Goal: Task Accomplishment & Management: Manage account settings

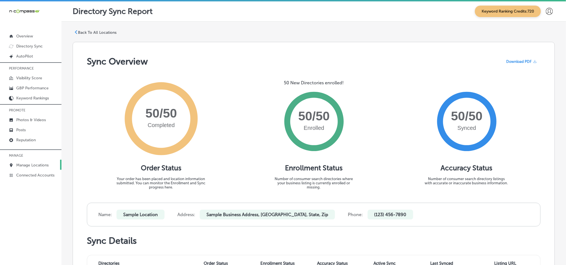
click at [36, 165] on p "Manage Locations" at bounding box center [32, 165] width 32 height 5
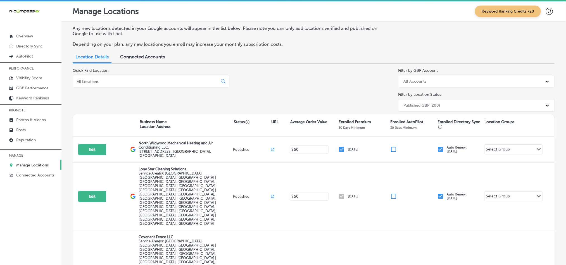
click at [25, 166] on p "Manage Locations" at bounding box center [32, 165] width 32 height 5
click at [29, 138] on p "Reputation" at bounding box center [26, 140] width 20 height 5
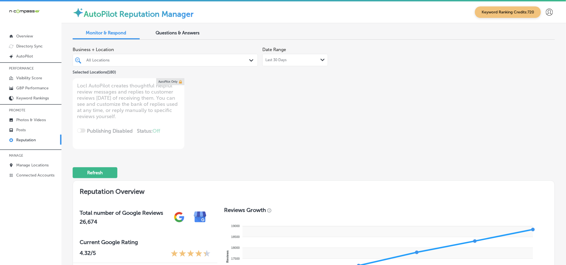
click at [249, 60] on icon "Path Created with Sketch." at bounding box center [251, 60] width 4 height 3
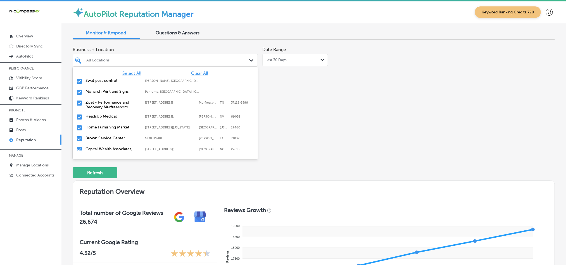
click at [195, 73] on span "Clear All" at bounding box center [199, 73] width 17 height 5
click at [81, 82] on input "checkbox" at bounding box center [79, 81] width 7 height 7
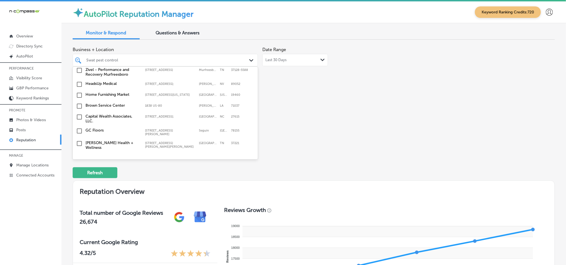
scroll to position [42, 0]
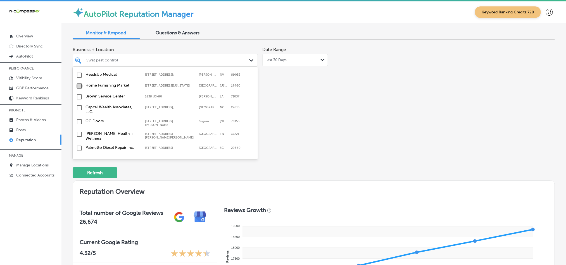
click at [79, 86] on input "checkbox" at bounding box center [79, 86] width 7 height 7
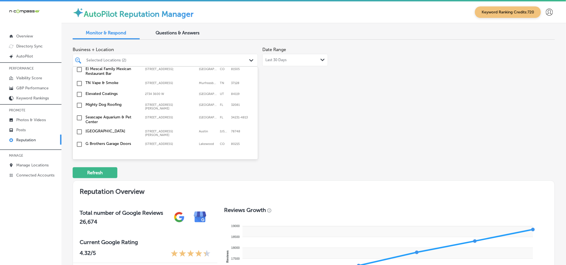
scroll to position [154, 0]
click at [78, 102] on input "checkbox" at bounding box center [79, 105] width 7 height 7
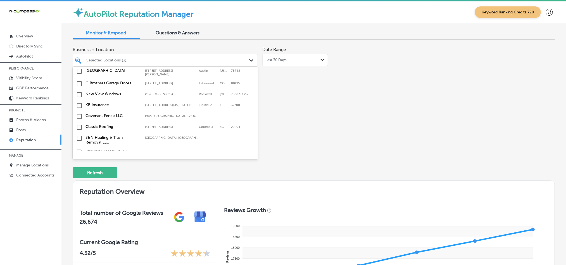
scroll to position [223, 0]
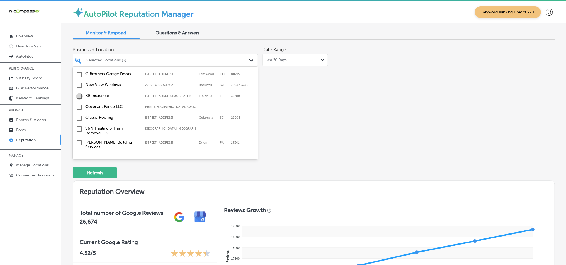
click at [80, 95] on input "checkbox" at bounding box center [79, 96] width 7 height 7
click at [78, 105] on input "checkbox" at bounding box center [79, 107] width 7 height 7
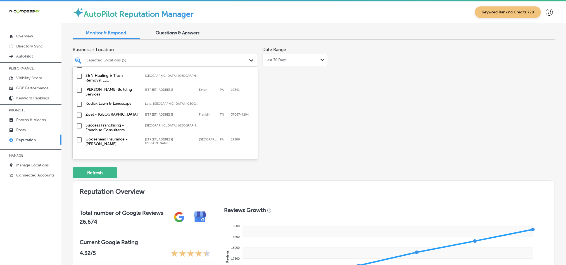
scroll to position [280, 0]
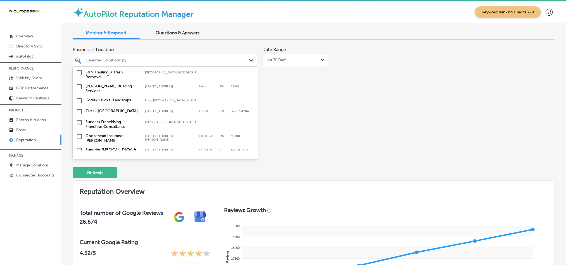
click at [79, 98] on input "checkbox" at bounding box center [79, 101] width 7 height 7
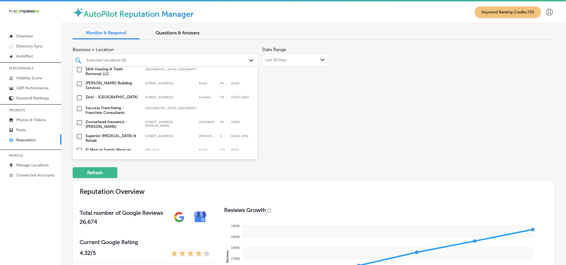
scroll to position [307, 0]
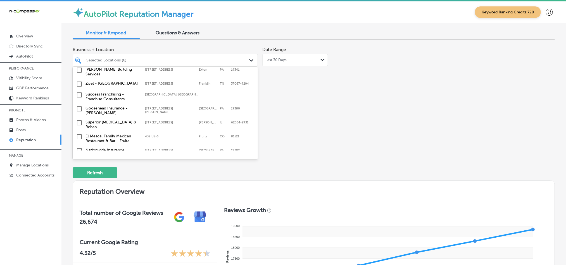
click at [80, 106] on input "checkbox" at bounding box center [79, 109] width 7 height 7
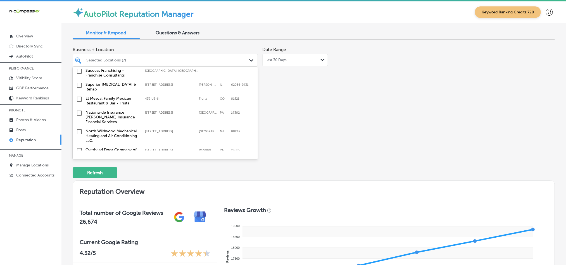
scroll to position [349, 0]
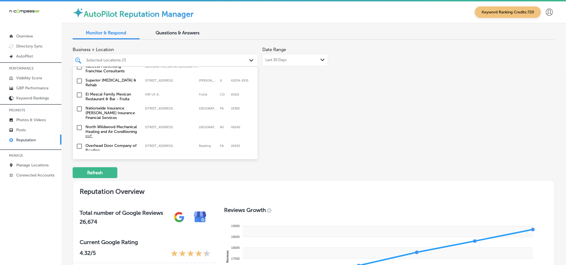
click at [79, 106] on input "checkbox" at bounding box center [79, 109] width 7 height 7
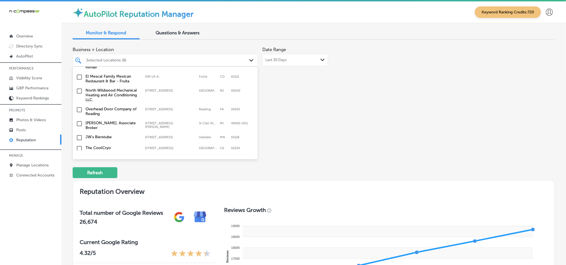
scroll to position [391, 0]
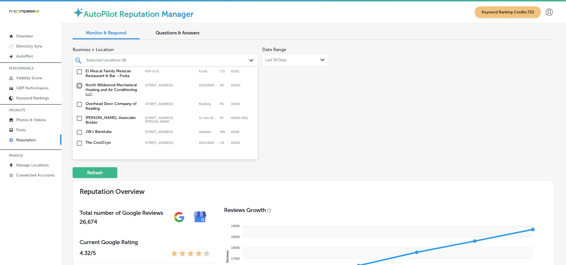
click at [78, 82] on input "checkbox" at bounding box center [79, 85] width 7 height 7
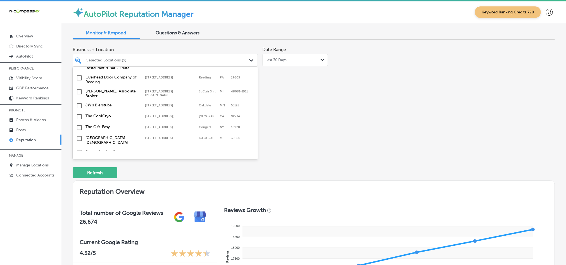
scroll to position [419, 0]
click at [78, 101] on input "checkbox" at bounding box center [79, 104] width 7 height 7
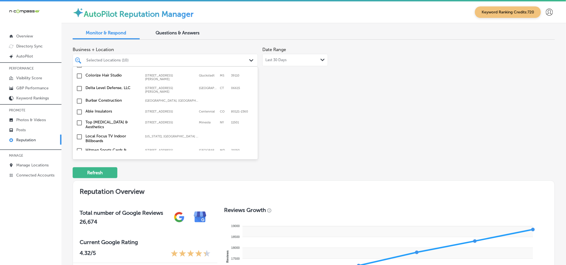
scroll to position [545, 0]
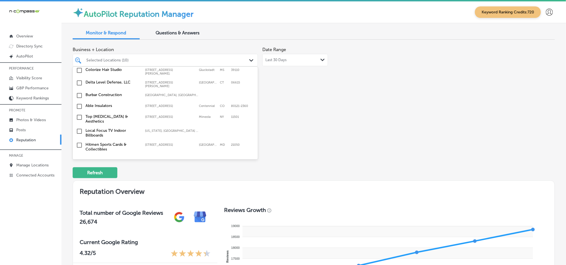
click at [79, 114] on input "checkbox" at bounding box center [79, 117] width 7 height 7
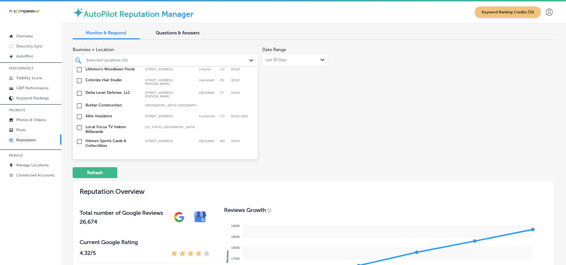
scroll to position [559, 0]
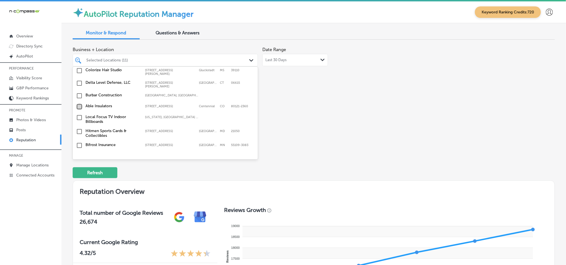
click at [80, 103] on input "checkbox" at bounding box center [79, 106] width 7 height 7
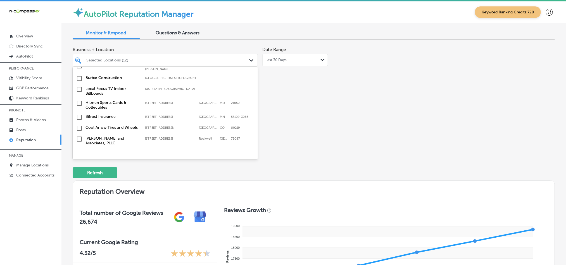
scroll to position [615, 0]
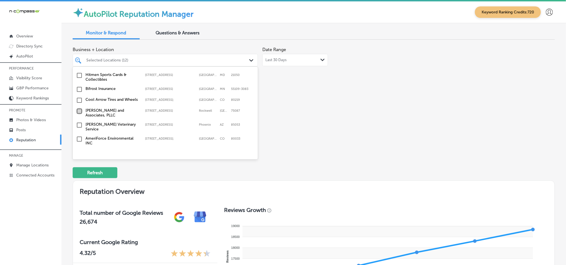
click at [78, 108] on input "checkbox" at bounding box center [79, 111] width 7 height 7
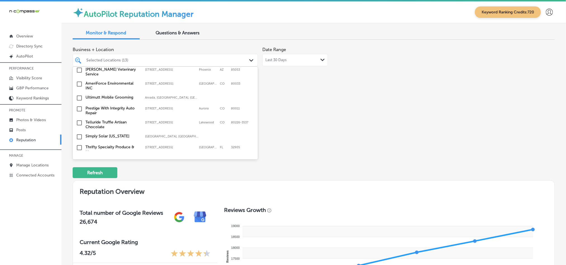
scroll to position [671, 0]
click at [78, 94] on input "checkbox" at bounding box center [79, 97] width 7 height 7
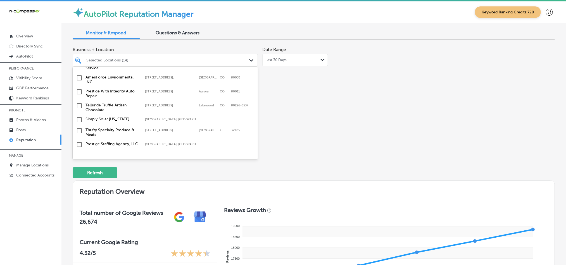
scroll to position [699, 0]
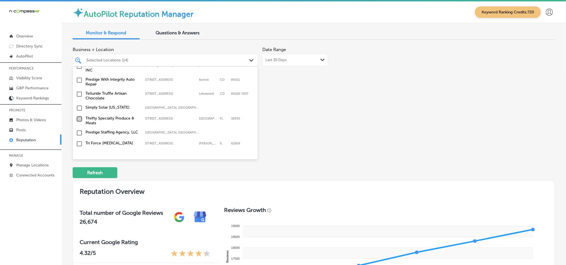
click at [78, 116] on input "checkbox" at bounding box center [79, 119] width 7 height 7
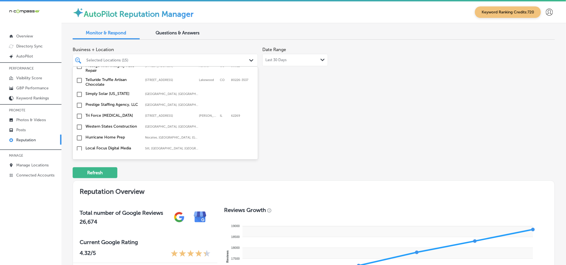
scroll to position [741, 0]
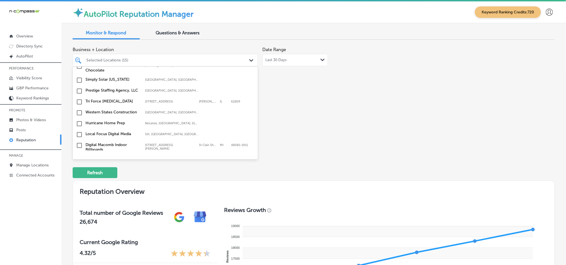
click at [79, 99] on input "checkbox" at bounding box center [79, 102] width 7 height 7
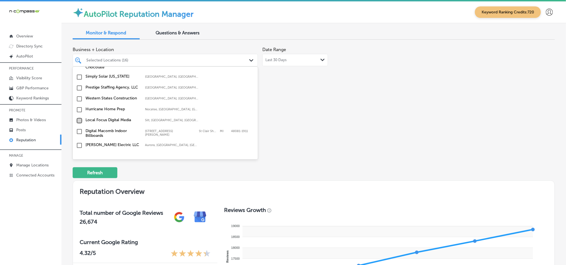
click at [79, 117] on input "checkbox" at bounding box center [79, 120] width 7 height 7
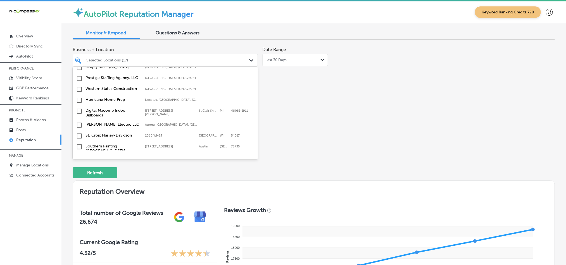
scroll to position [783, 0]
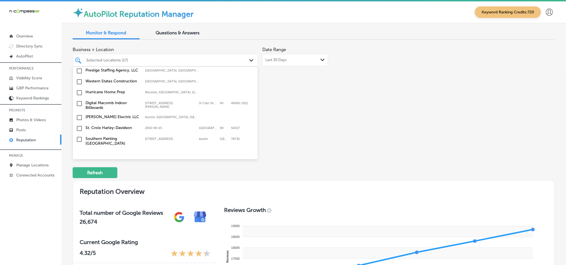
click at [79, 125] on input "checkbox" at bounding box center [79, 128] width 7 height 7
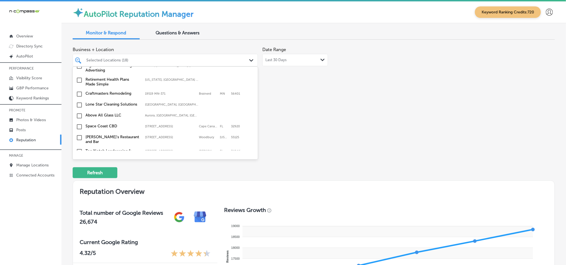
scroll to position [867, 0]
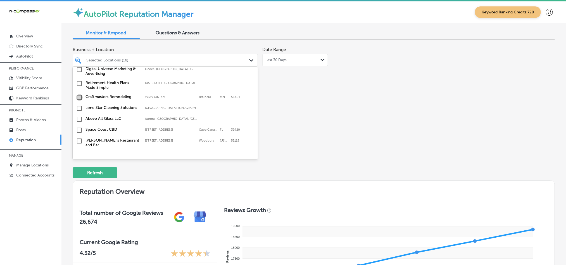
click at [78, 94] on input "checkbox" at bounding box center [79, 97] width 7 height 7
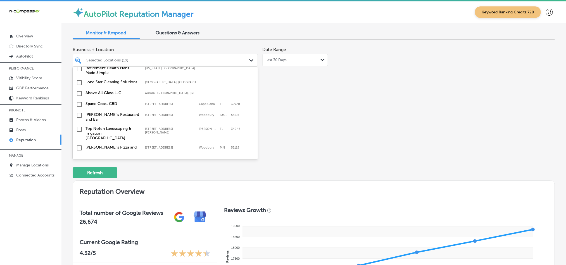
scroll to position [894, 0]
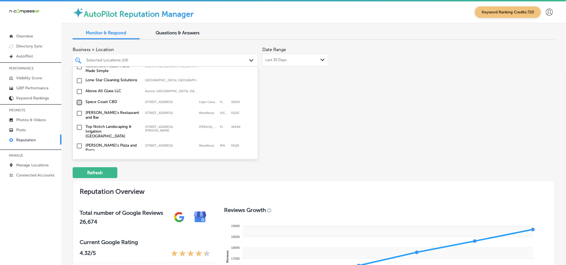
click at [79, 99] on input "checkbox" at bounding box center [79, 102] width 7 height 7
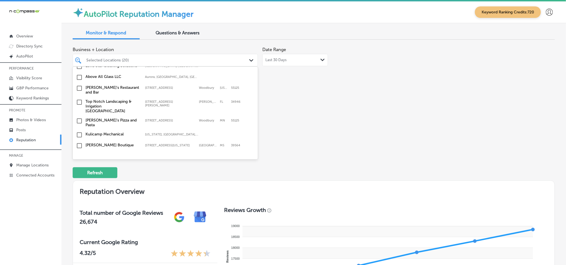
scroll to position [923, 0]
click at [78, 96] on input "checkbox" at bounding box center [79, 99] width 7 height 7
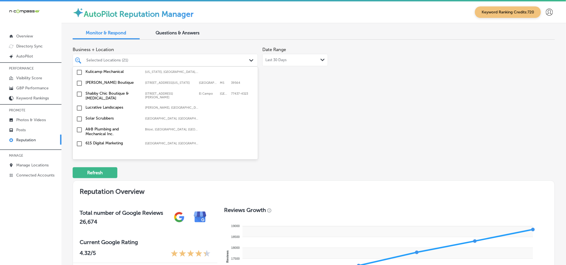
scroll to position [993, 0]
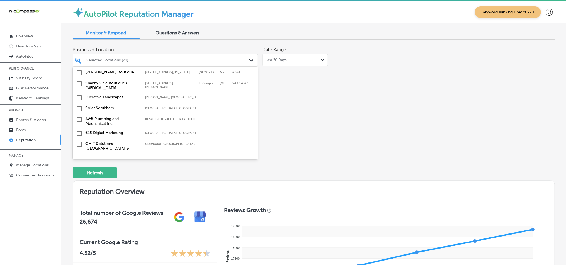
click at [78, 116] on input "checkbox" at bounding box center [79, 119] width 7 height 7
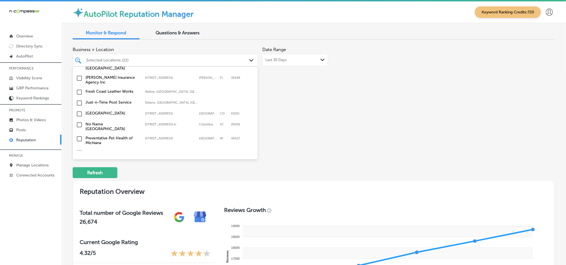
scroll to position [1118, 0]
click at [78, 100] on input "checkbox" at bounding box center [79, 103] width 7 height 7
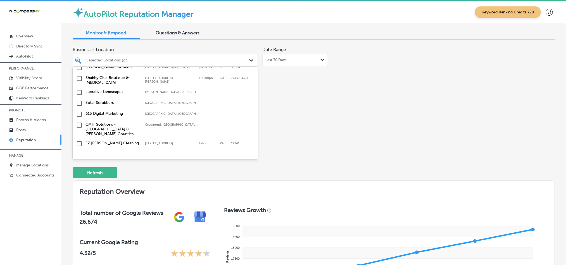
scroll to position [1035, 0]
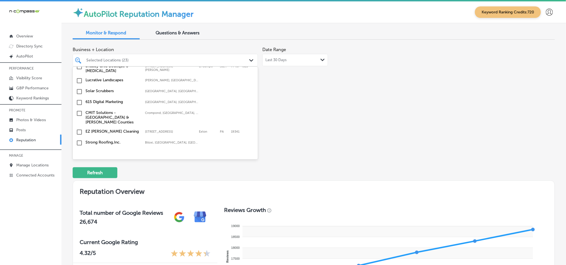
click at [78, 129] on input "checkbox" at bounding box center [79, 132] width 7 height 7
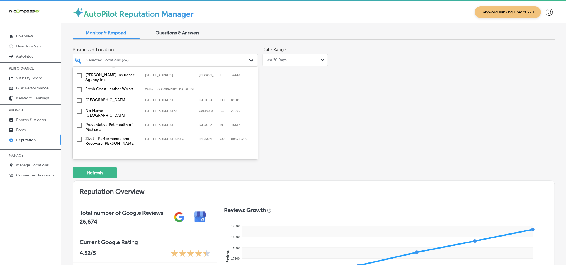
scroll to position [1104, 0]
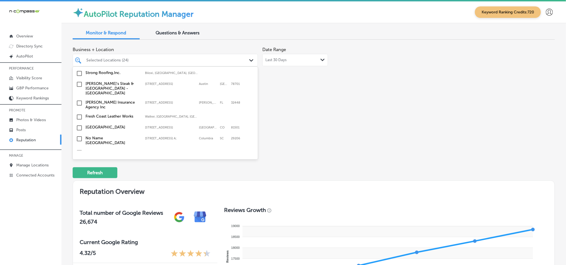
click at [80, 125] on input "checkbox" at bounding box center [79, 128] width 7 height 7
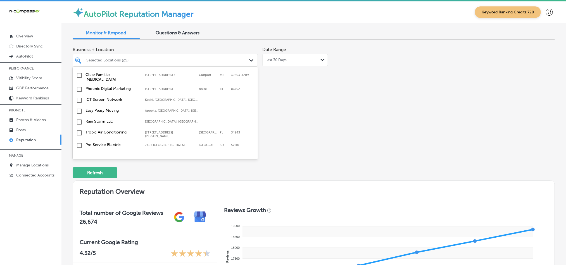
scroll to position [2085, 0]
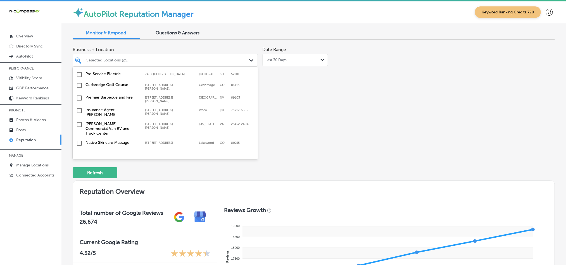
click at [80, 179] on input "checkbox" at bounding box center [79, 182] width 7 height 7
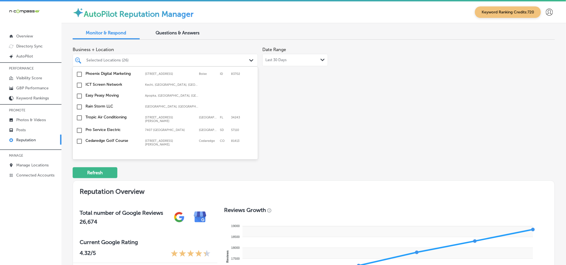
scroll to position [2057, 0]
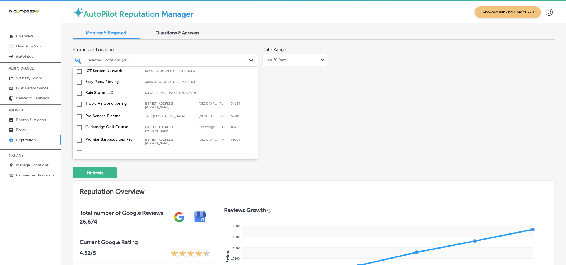
click at [78, 207] on input "checkbox" at bounding box center [79, 210] width 7 height 7
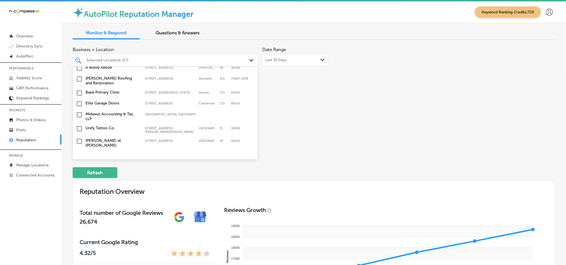
scroll to position [1959, 0]
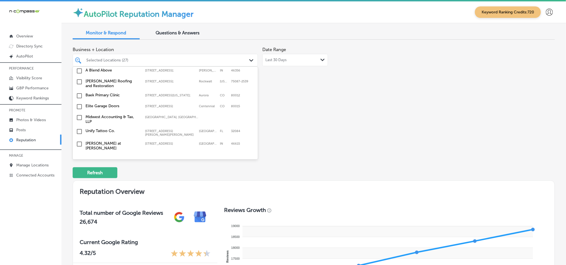
click at [77, 191] on input "checkbox" at bounding box center [79, 194] width 7 height 7
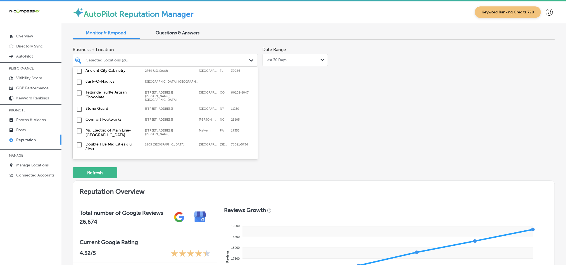
scroll to position [1876, 0]
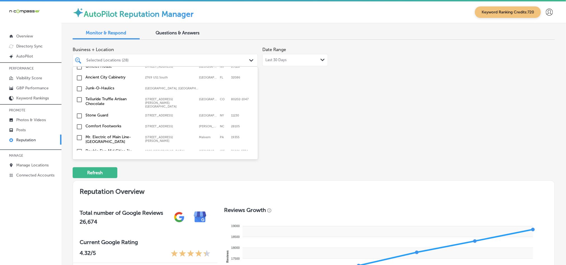
click at [80, 198] on input "checkbox" at bounding box center [79, 201] width 7 height 7
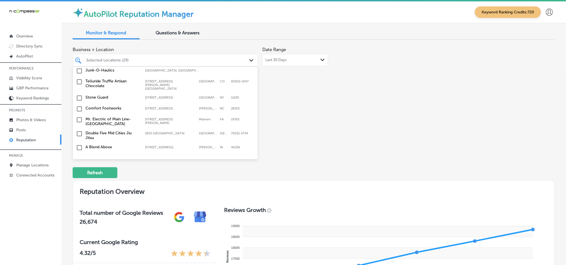
scroll to position [1903, 0]
click at [78, 170] on input "checkbox" at bounding box center [79, 173] width 7 height 7
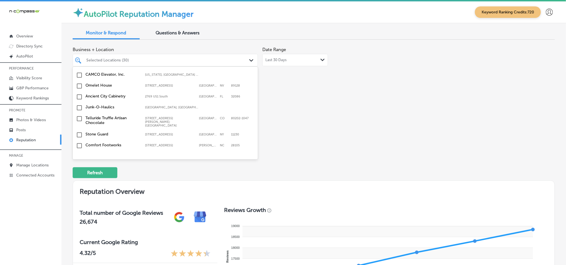
scroll to position [1876, 0]
click at [80, 170] on input "checkbox" at bounding box center [79, 173] width 7 height 7
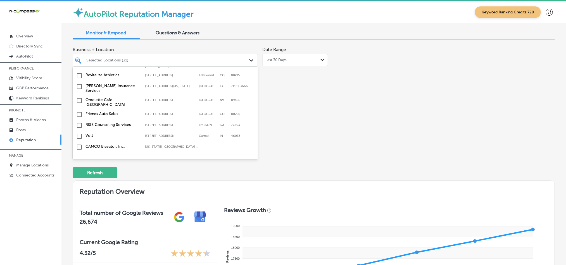
scroll to position [1820, 0]
click at [78, 177] on input "checkbox" at bounding box center [79, 180] width 7 height 7
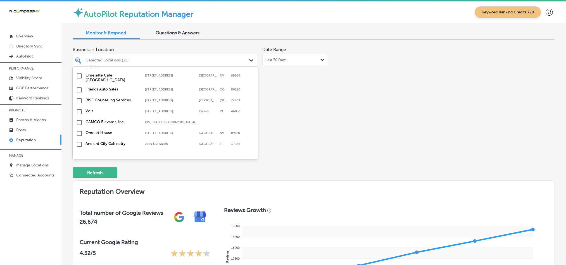
scroll to position [1847, 0]
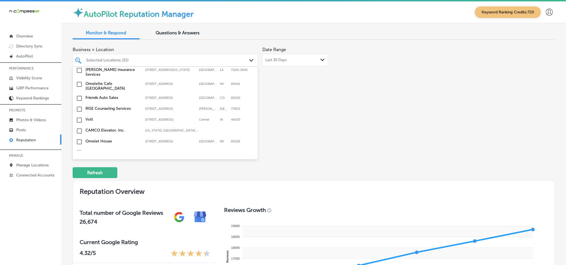
click at [77, 188] on input "checkbox" at bounding box center [79, 191] width 7 height 7
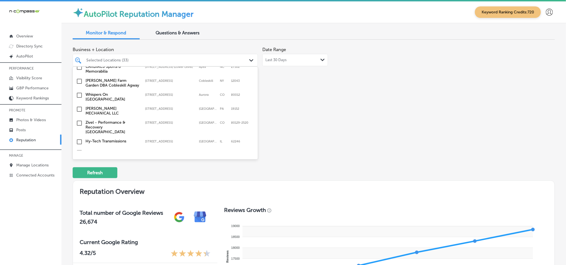
scroll to position [1721, 0]
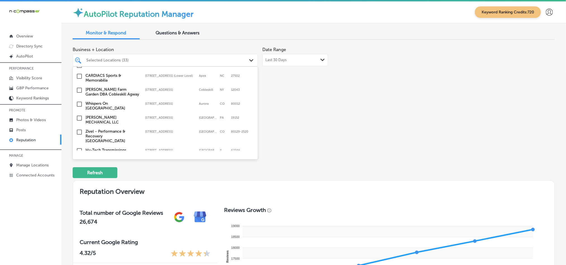
click at [79, 180] on input "checkbox" at bounding box center [79, 183] width 7 height 7
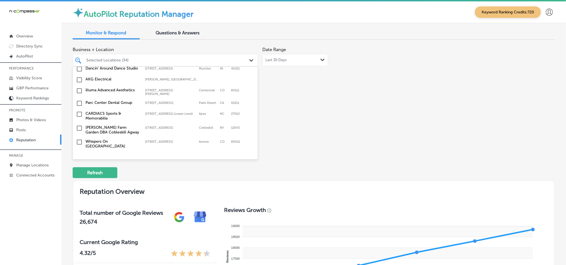
scroll to position [1694, 0]
click at [79, 155] on input "checkbox" at bounding box center [79, 158] width 7 height 7
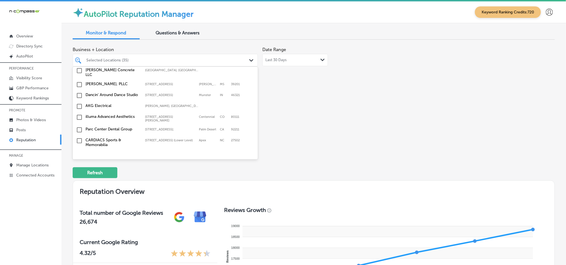
scroll to position [1680, 0]
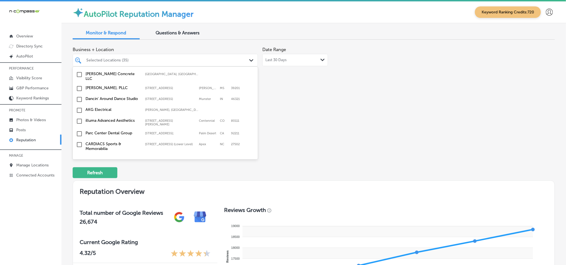
click at [78, 169] on input "checkbox" at bounding box center [79, 172] width 7 height 7
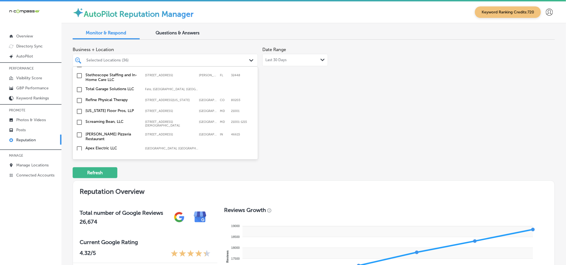
scroll to position [1526, 0]
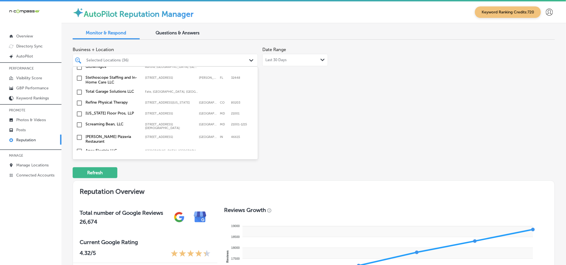
click at [79, 159] on input "checkbox" at bounding box center [79, 162] width 7 height 7
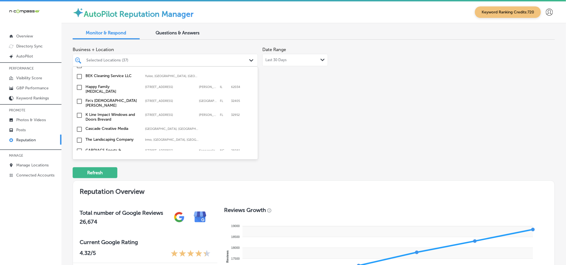
scroll to position [1372, 0]
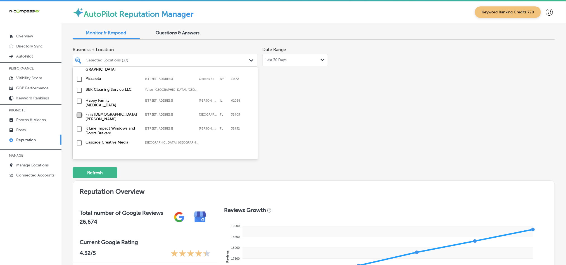
click at [78, 112] on input "checkbox" at bounding box center [79, 115] width 7 height 7
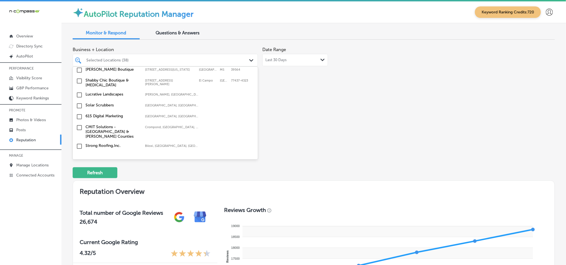
scroll to position [1204, 0]
click at [79, 153] on input "checkbox" at bounding box center [79, 156] width 7 height 7
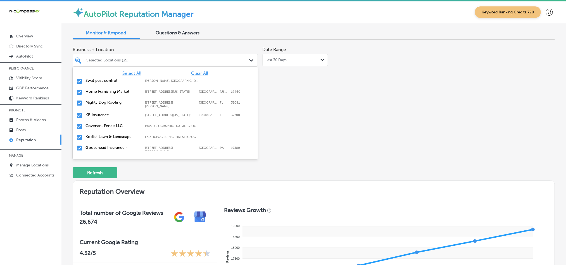
click at [316, 132] on div "Business + Location option [STREET_ADDRESS]. option [STREET_ADDRESS][DEMOGRAPHI…" at bounding box center [218, 96] width 290 height 105
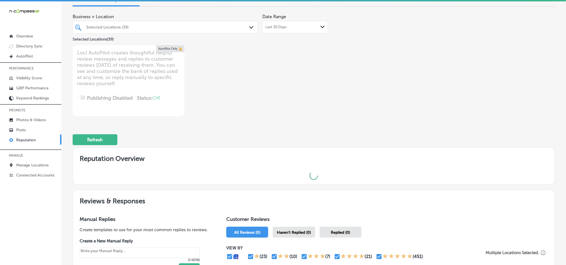
scroll to position [0, 0]
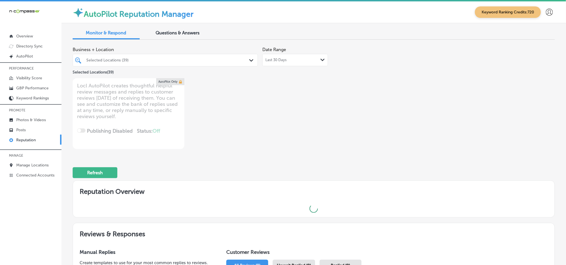
click at [288, 65] on div "Last 30 Days Path Created with Sketch." at bounding box center [296, 60] width 66 height 12
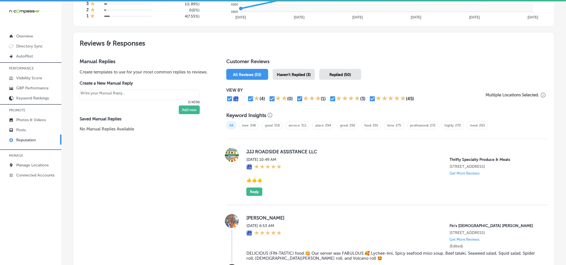
click at [295, 73] on span "Haven't Replied (3)" at bounding box center [294, 74] width 34 height 5
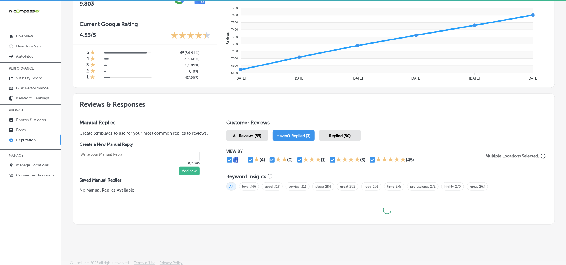
type textarea "x"
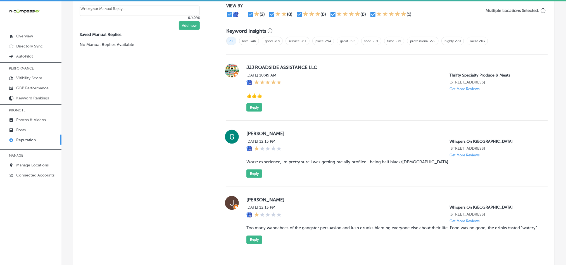
scroll to position [425, 0]
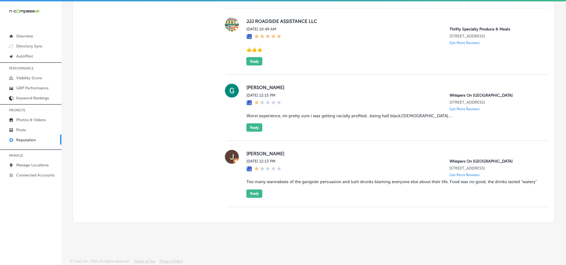
click at [282, 93] on div "[DATE] 12:15 PM" at bounding box center [264, 102] width 35 height 18
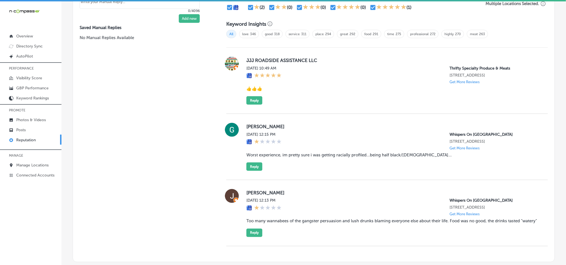
scroll to position [369, 0]
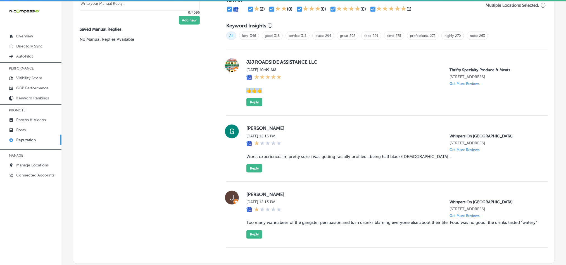
drag, startPoint x: 246, startPoint y: 90, endPoint x: 268, endPoint y: 90, distance: 21.8
click at [268, 90] on blockquote "👍👍👍" at bounding box center [393, 90] width 293 height 5
copy blockquote "👍👍👍"
drag, startPoint x: 243, startPoint y: 58, endPoint x: 321, endPoint y: 58, distance: 77.4
click at [321, 58] on div "JJJ ROADSIDE ASSISTANCE LLC [DATE] 10:49 AM Thrifty Specialty Produce & Meats […" at bounding box center [387, 82] width 322 height 48
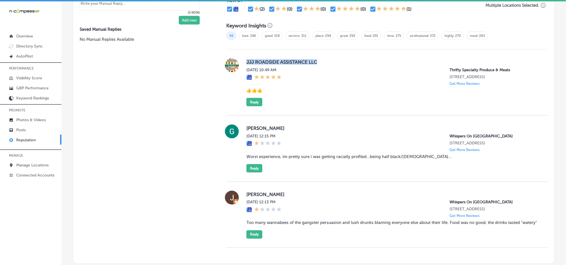
copy label "JJJ ROADSIDE ASSISTANCE LLC"
drag, startPoint x: 246, startPoint y: 91, endPoint x: 271, endPoint y: 88, distance: 25.7
click at [271, 88] on blockquote "👍👍👍" at bounding box center [393, 90] width 293 height 5
copy blockquote "👍👍👍"
click at [301, 94] on div "JJJ ROADSIDE ASSISTANCE LLC [DATE] 10:49 AM Thrifty Specialty Produce & Meats […" at bounding box center [393, 82] width 293 height 48
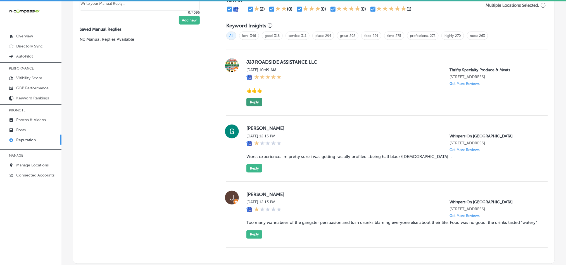
click at [255, 103] on button "Reply" at bounding box center [255, 102] width 16 height 8
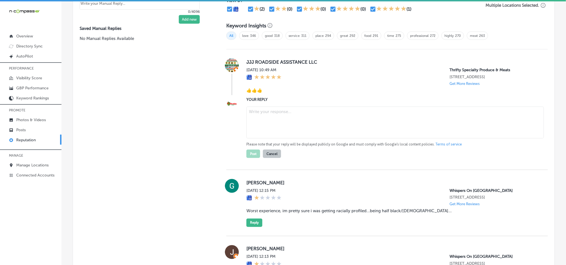
drag, startPoint x: 289, startPoint y: 131, endPoint x: 290, endPoint y: 123, distance: 8.2
click at [290, 131] on textarea at bounding box center [396, 123] width 298 height 32
paste textarea "Thank you for the thumbs-up! We're glad to hear you had a great experience at T…"
type textarea "Thank you for the thumbs-up! We're glad to hear you had a great experience at T…"
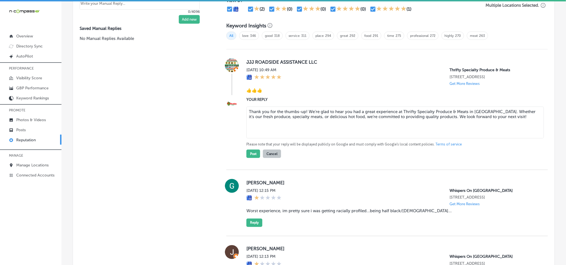
type textarea "x"
type textarea "Thank you for the thumbs-up! We're glad to hear you had a great experience at T…"
click at [251, 152] on button "Post" at bounding box center [254, 154] width 14 height 8
type textarea "x"
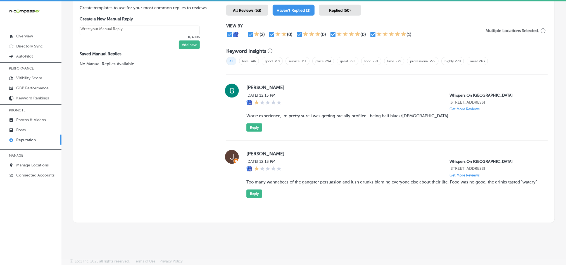
scroll to position [358, 0]
click at [30, 166] on p "Manage Locations" at bounding box center [32, 165] width 32 height 5
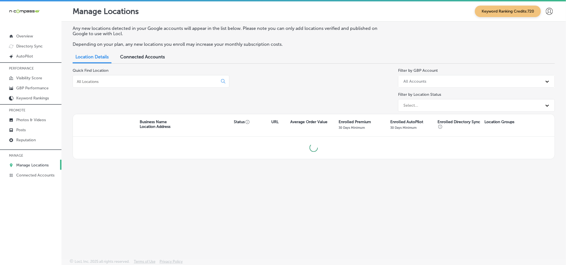
click at [164, 80] on input at bounding box center [146, 81] width 140 height 5
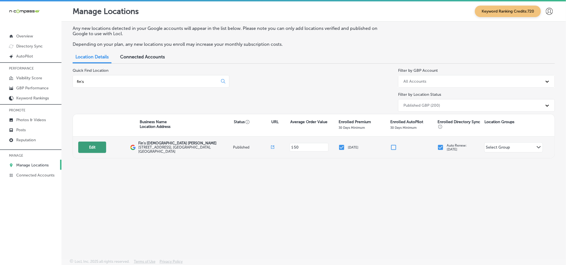
type input "fin's"
click at [92, 148] on button "Edit" at bounding box center [92, 147] width 28 height 11
select select "US"
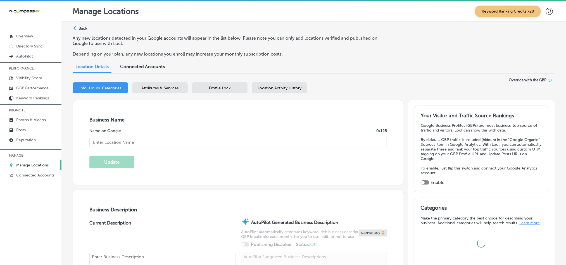
type input "Fin's [DEMOGRAPHIC_DATA] [PERSON_NAME]"
type input "[STREET_ADDRESS]"
type input "[GEOGRAPHIC_DATA]"
type input "32405"
type input "US"
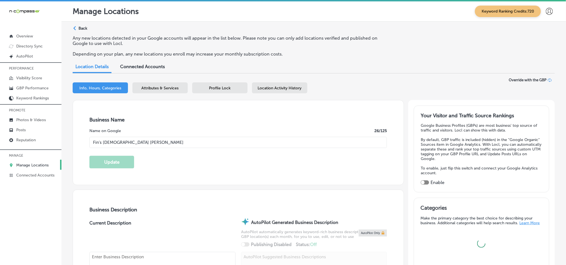
type input "[URL][DOMAIN_NAME]"
checkbox input "true"
type textarea "Since [DATE], [PERSON_NAME]’s Japanese Sushi & Grill has been a staple in [GEOG…"
type input "[PHONE_NUMBER]"
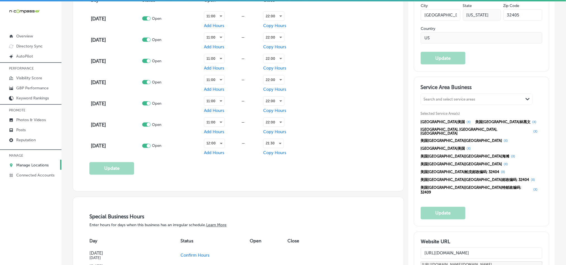
scroll to position [447, 0]
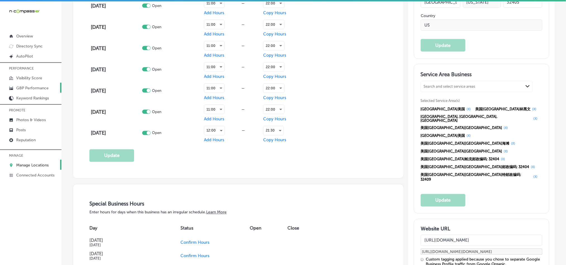
click at [29, 88] on p "GBP Performance" at bounding box center [32, 88] width 32 height 5
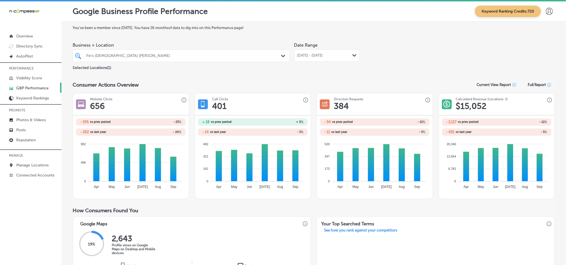
click at [323, 56] on span "[DATE] - [DATE]" at bounding box center [310, 55] width 26 height 4
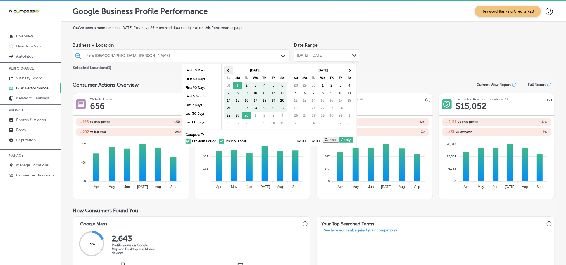
click at [225, 71] on th at bounding box center [228, 71] width 9 height 8
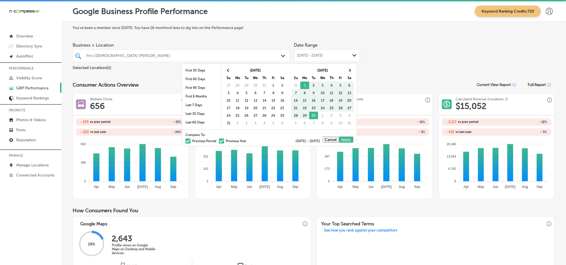
click at [225, 71] on th at bounding box center [228, 71] width 9 height 8
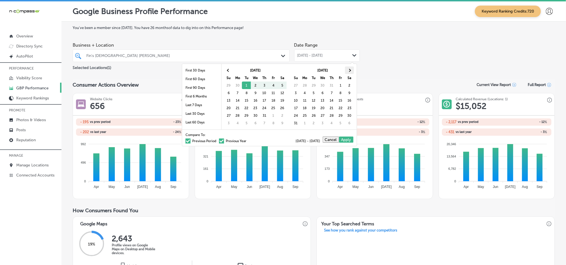
click at [351, 70] on th at bounding box center [349, 71] width 9 height 8
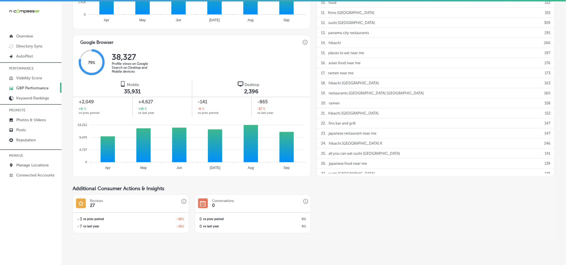
scroll to position [336, 0]
